Goal: Task Accomplishment & Management: Complete application form

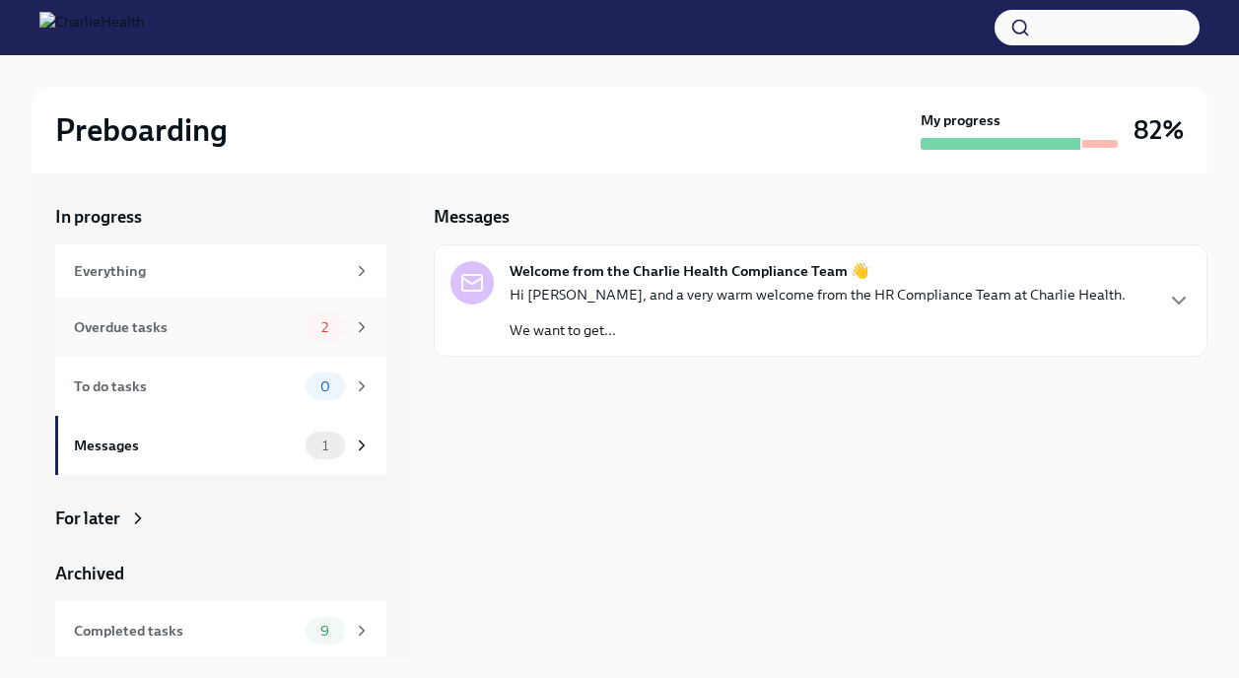
scroll to position [7, 0]
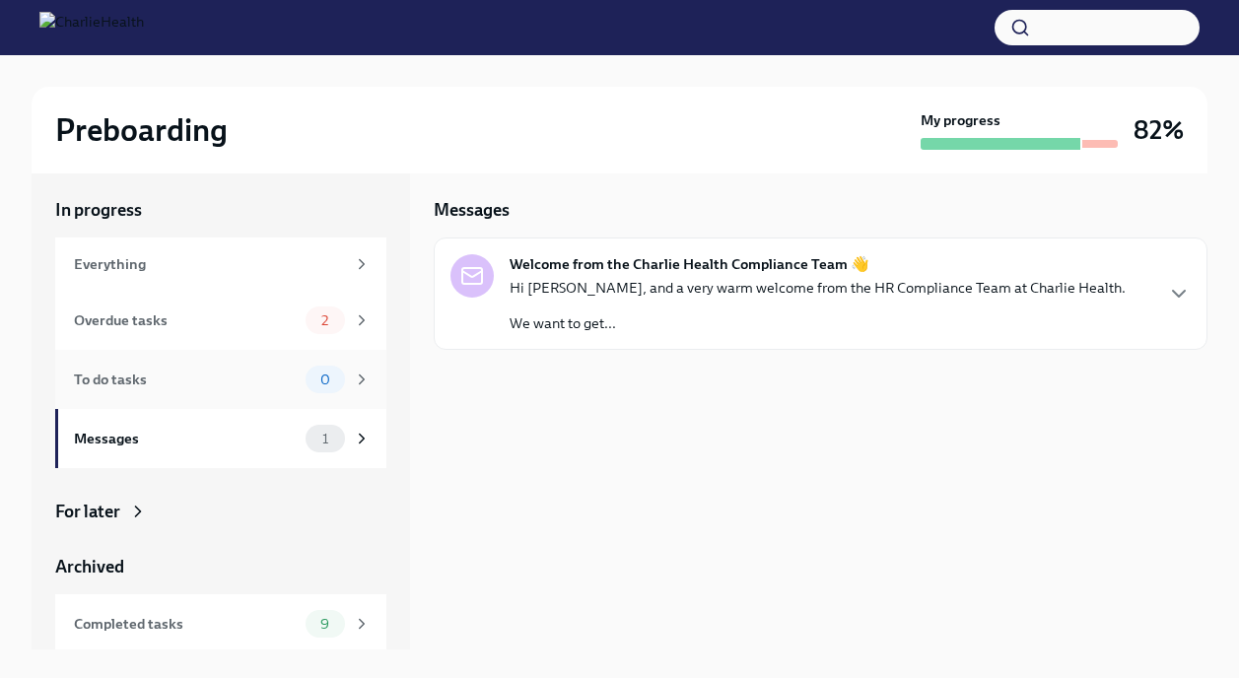
click at [190, 373] on div "To do tasks" at bounding box center [186, 380] width 224 height 22
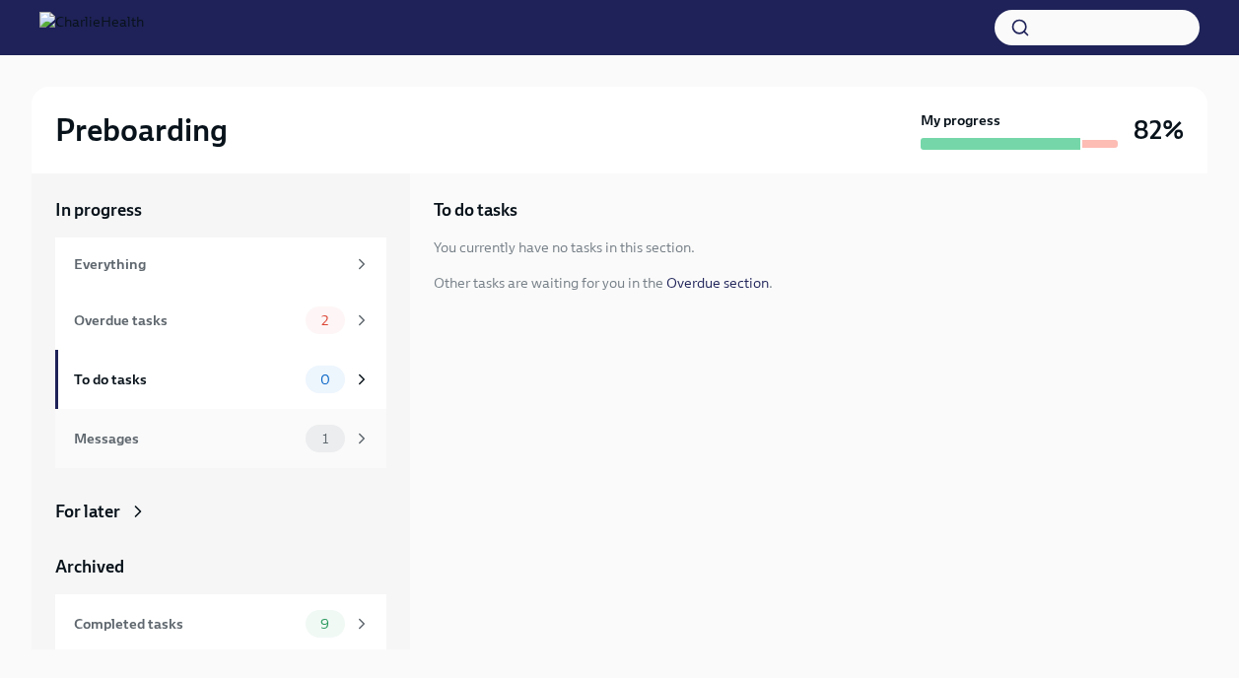
click at [199, 446] on div "Messages" at bounding box center [186, 439] width 224 height 22
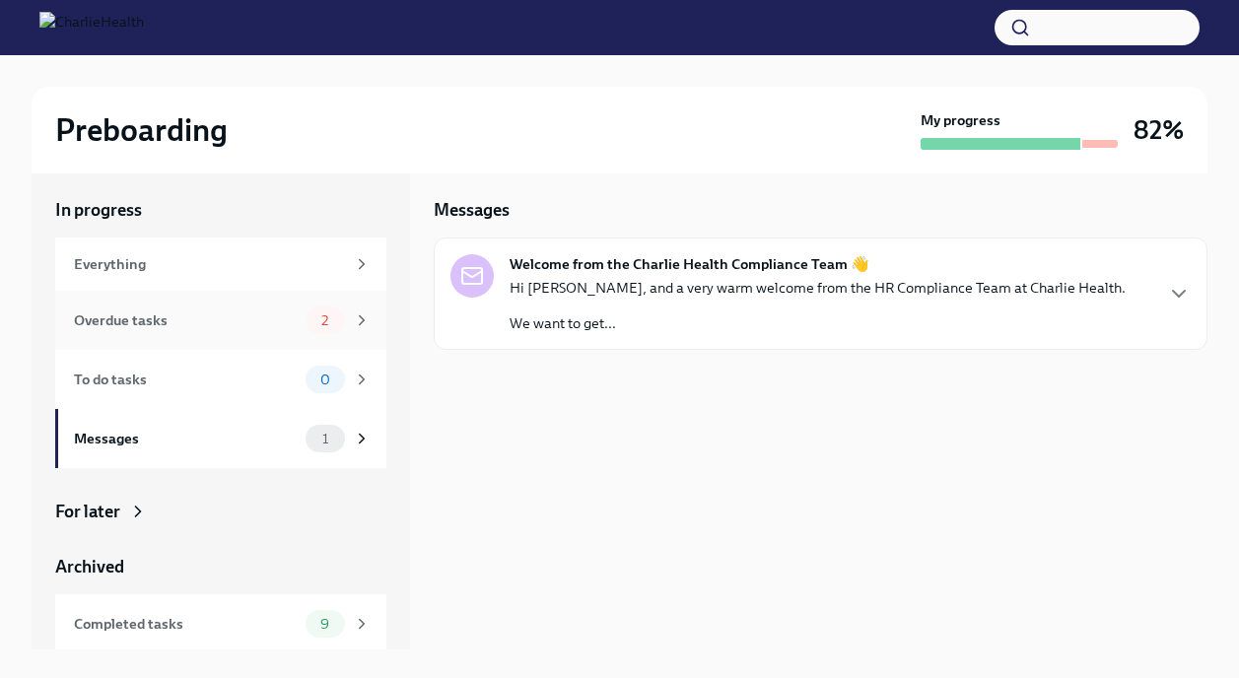
click at [210, 301] on div "Overdue tasks 2" at bounding box center [220, 320] width 331 height 59
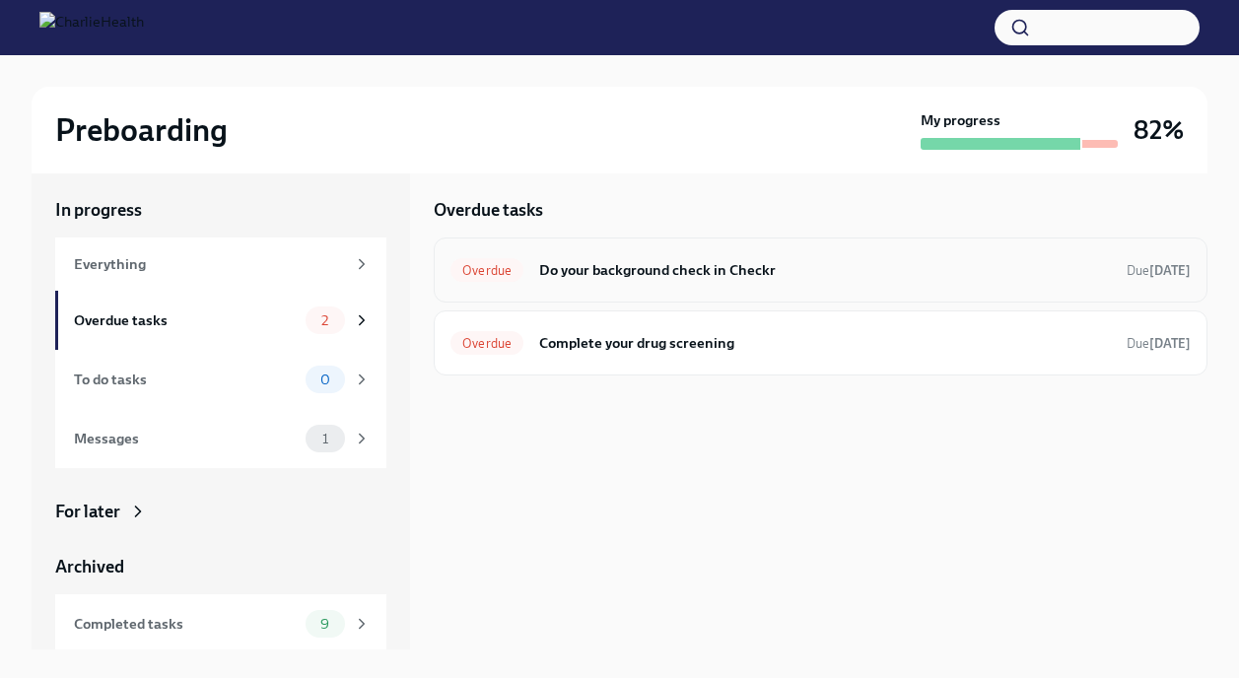
click at [635, 272] on h6 "Do your background check in Checkr" at bounding box center [825, 270] width 572 height 22
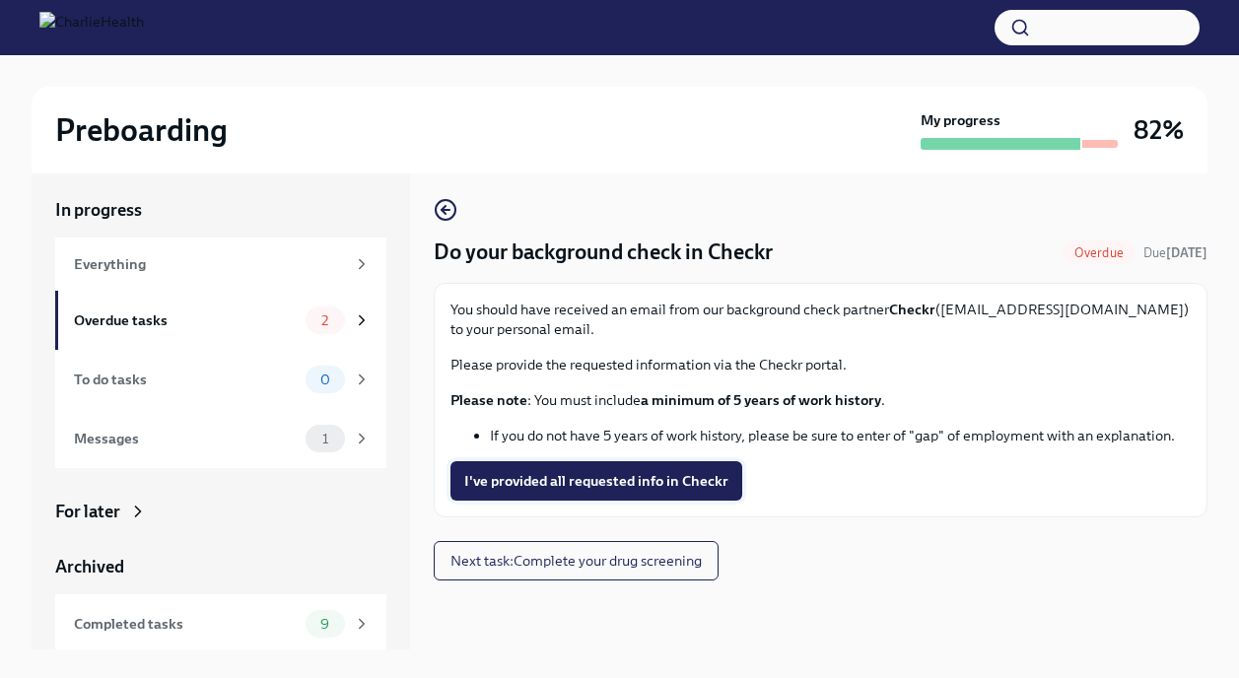
click at [652, 478] on span "I've provided all requested info in Checkr" at bounding box center [596, 481] width 264 height 20
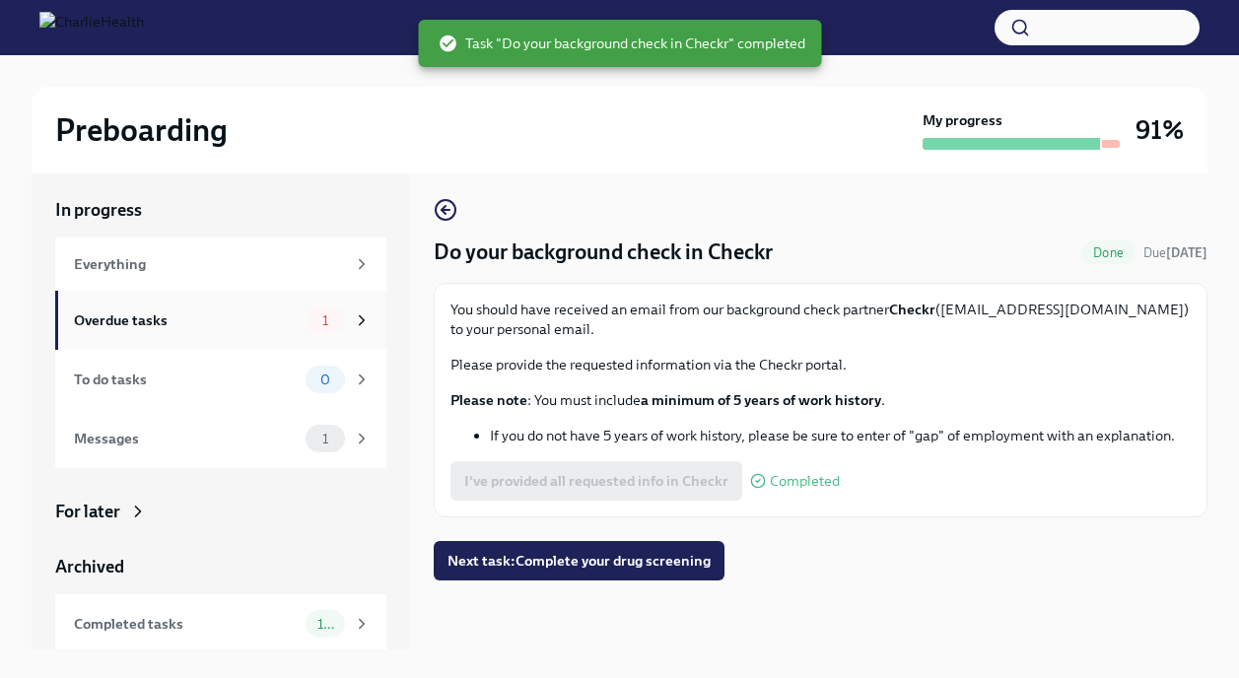
click at [226, 315] on div "Overdue tasks" at bounding box center [186, 320] width 224 height 22
